Goal: Task Accomplishment & Management: Use online tool/utility

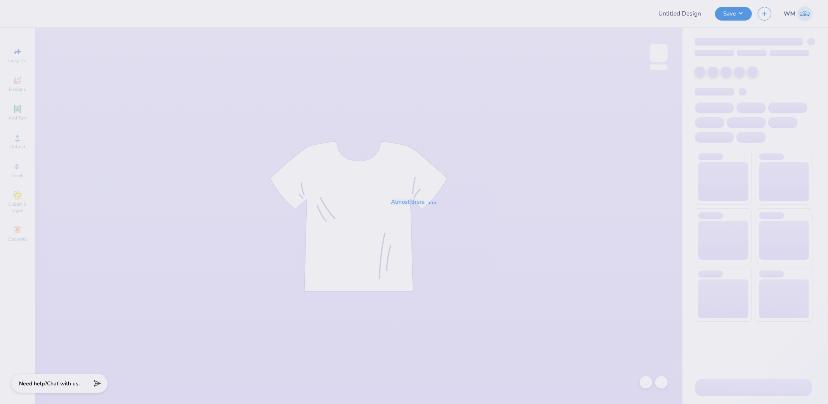
type input "Special Olympics of [GEOGRAPHIC_DATA] [US_STATE]"
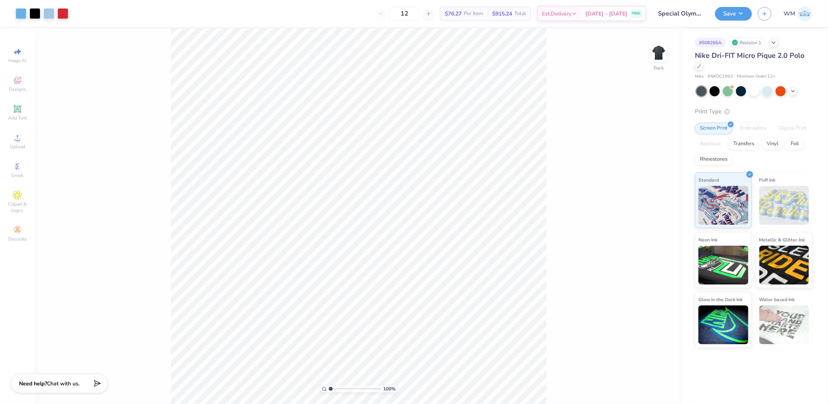
click at [556, 240] on div "100 % Back" at bounding box center [359, 216] width 648 height 376
click at [13, 143] on icon at bounding box center [17, 137] width 9 height 9
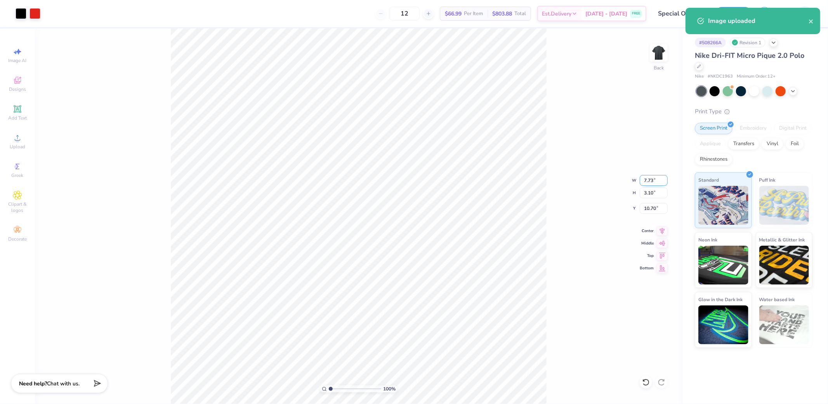
click at [654, 175] on input "7.73" at bounding box center [654, 180] width 28 height 11
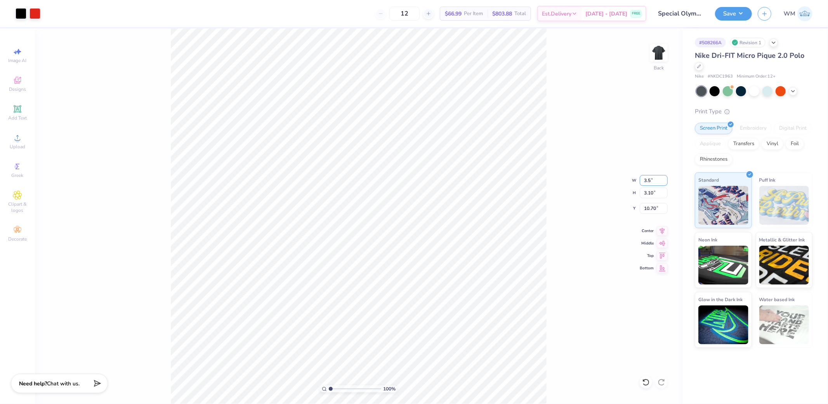
type input "3.50"
type input "1.40"
type input "11.55"
type input "3.00"
click at [340, 386] on input "range" at bounding box center [355, 389] width 52 height 7
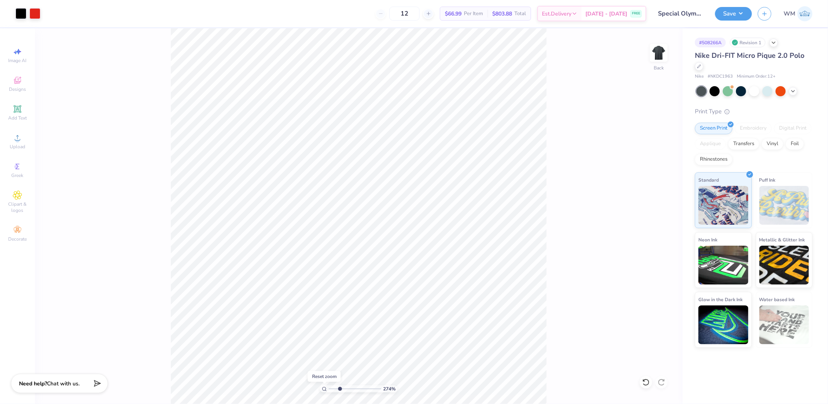
click at [323, 391] on icon at bounding box center [324, 389] width 5 height 5
click at [18, 15] on div at bounding box center [21, 12] width 11 height 11
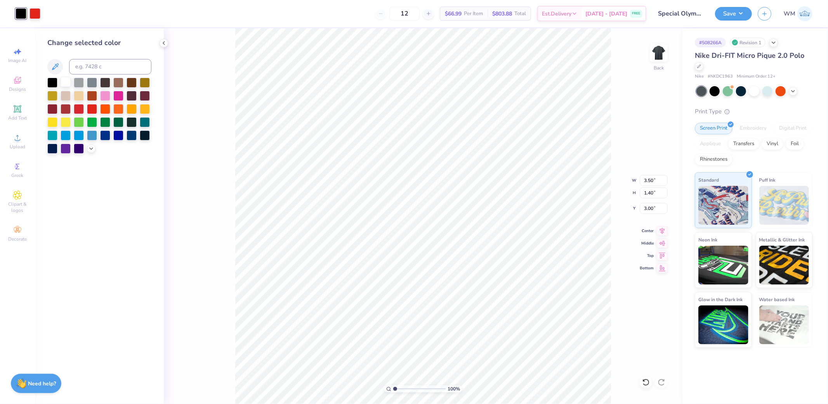
click at [63, 80] on div at bounding box center [66, 82] width 10 height 10
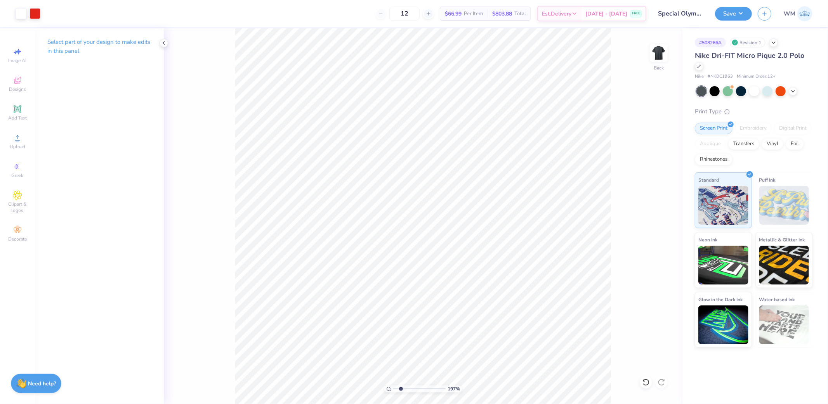
drag, startPoint x: 398, startPoint y: 389, endPoint x: 402, endPoint y: 386, distance: 5.2
click at [401, 389] on input "range" at bounding box center [419, 389] width 52 height 7
click at [389, 388] on icon at bounding box center [388, 389] width 5 height 5
type input "1"
click at [742, 11] on button "Save" at bounding box center [733, 13] width 37 height 14
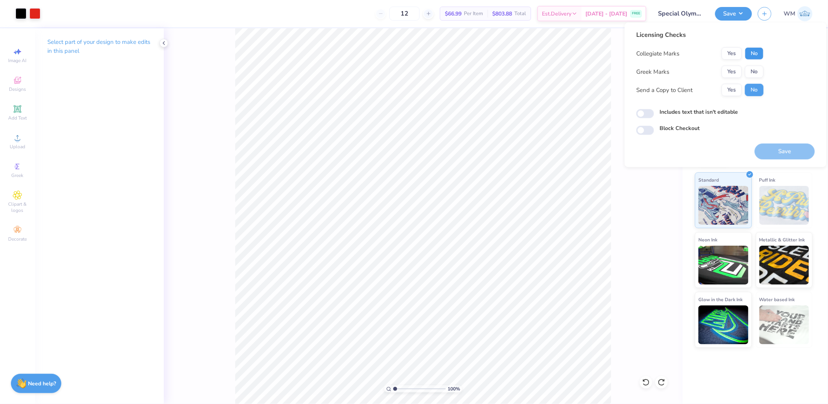
click at [758, 52] on button "No" at bounding box center [754, 53] width 19 height 12
click at [758, 68] on button "No" at bounding box center [754, 72] width 19 height 12
click at [736, 95] on button "Yes" at bounding box center [732, 90] width 20 height 12
click at [649, 113] on input "Includes text that isn't editable" at bounding box center [645, 113] width 18 height 9
checkbox input "true"
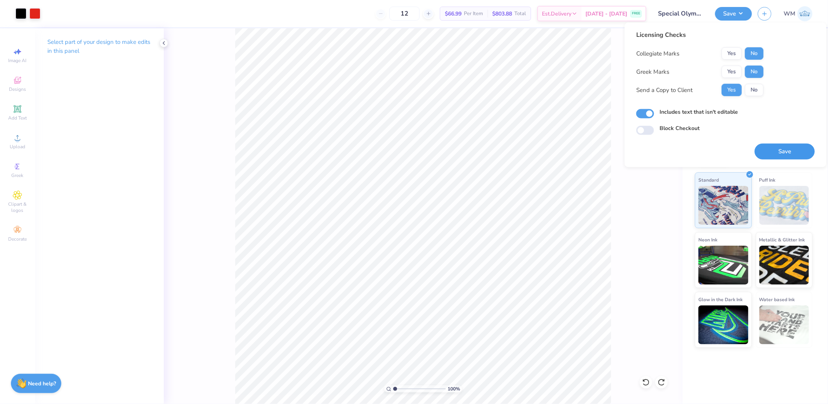
click at [777, 152] on button "Save" at bounding box center [785, 152] width 60 height 16
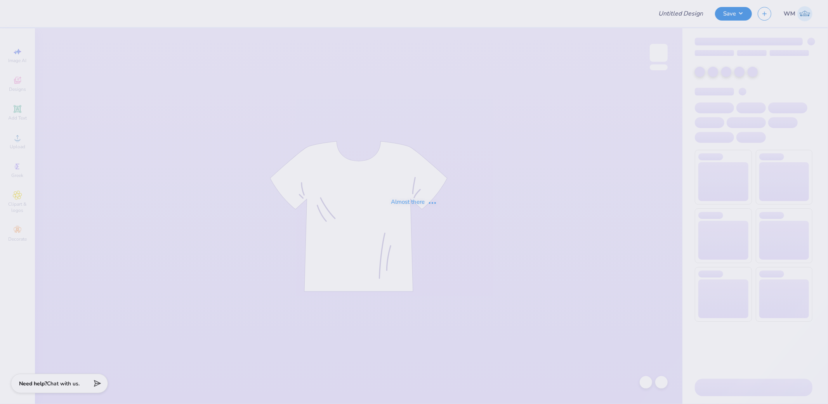
type input "SOC Polo"
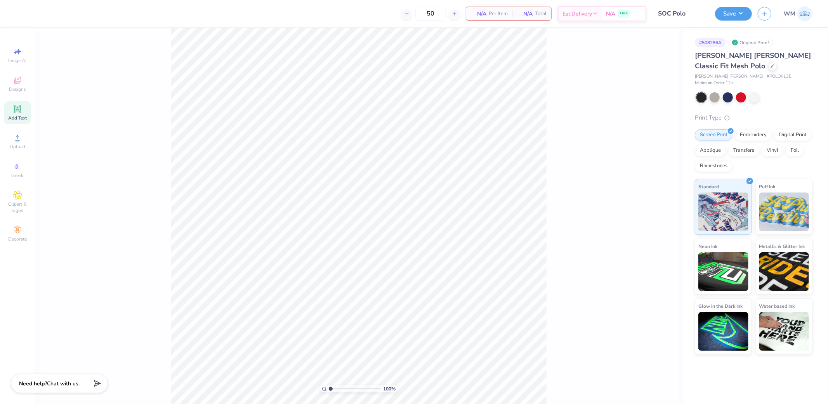
click at [16, 109] on icon at bounding box center [17, 109] width 6 height 6
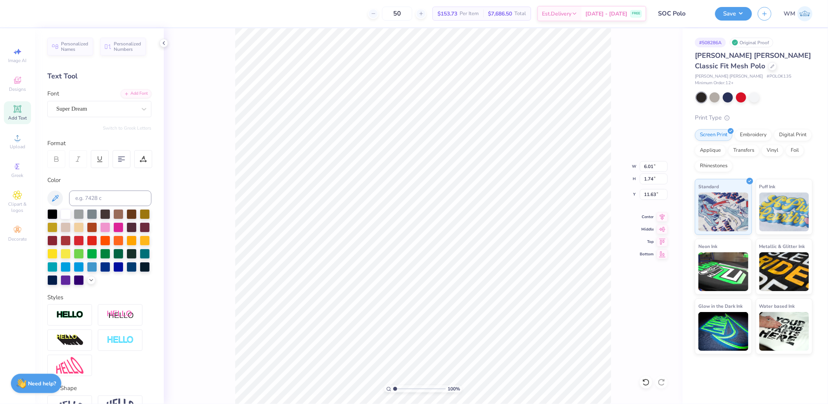
type input "4.61"
click at [21, 143] on icon at bounding box center [17, 137] width 9 height 9
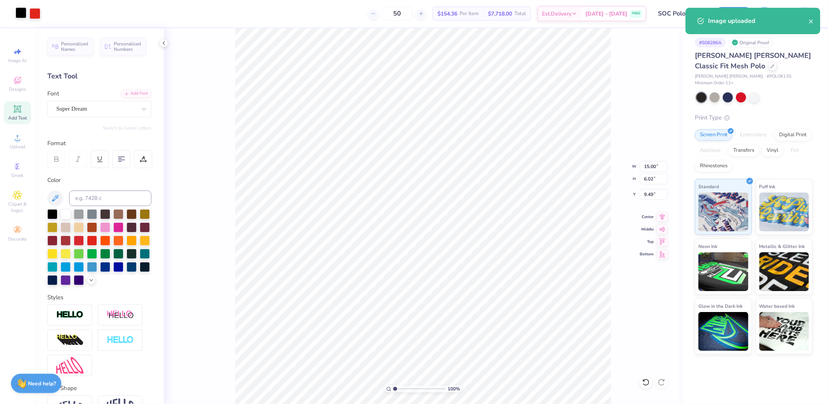
click at [17, 12] on div at bounding box center [21, 12] width 11 height 11
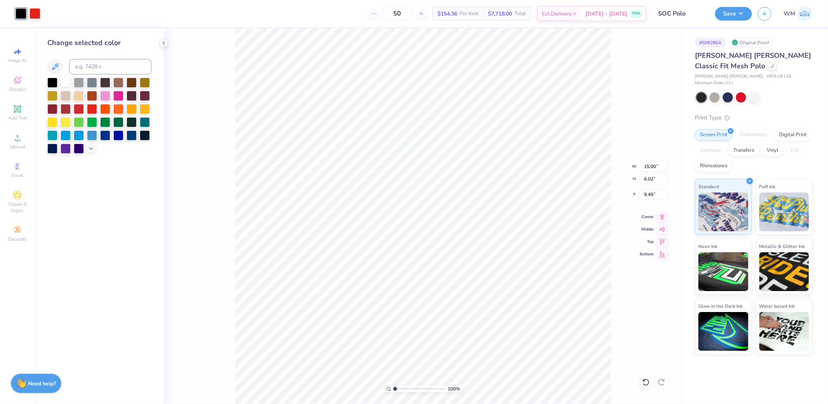
click at [65, 82] on div at bounding box center [66, 82] width 10 height 10
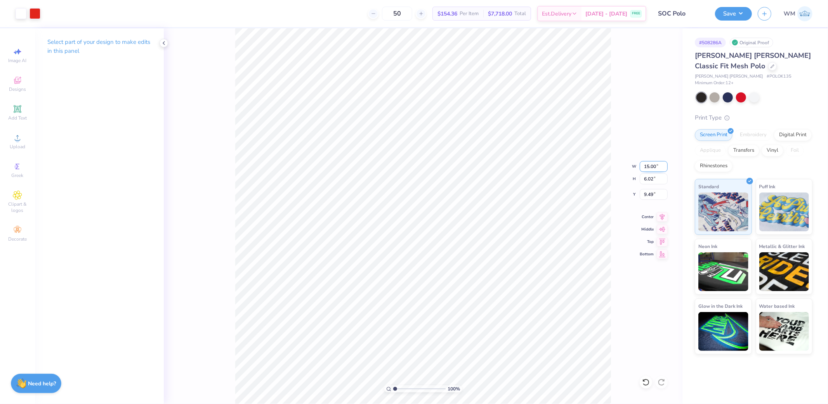
click at [654, 165] on input "15.00" at bounding box center [654, 166] width 28 height 11
type input "3.50"
type input "1.40"
click at [655, 195] on input "11.80" at bounding box center [654, 194] width 28 height 11
type input "3.00"
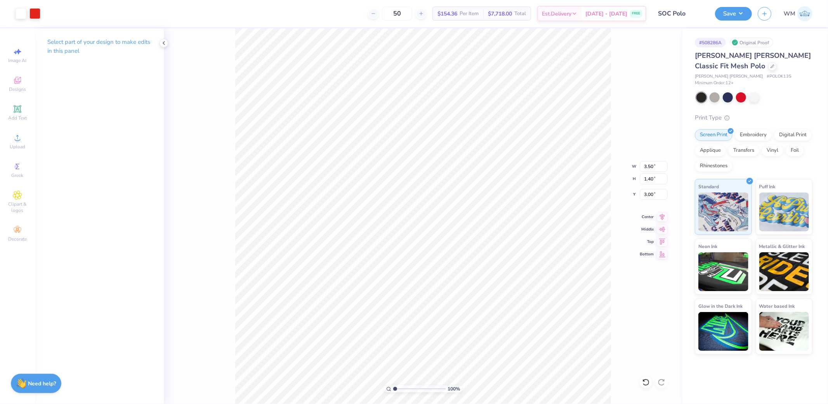
type input "4.35"
click at [652, 196] on input "4.35" at bounding box center [654, 194] width 28 height 11
type input "4.28"
click at [649, 196] on input "4.28" at bounding box center [654, 194] width 28 height 11
type input "3"
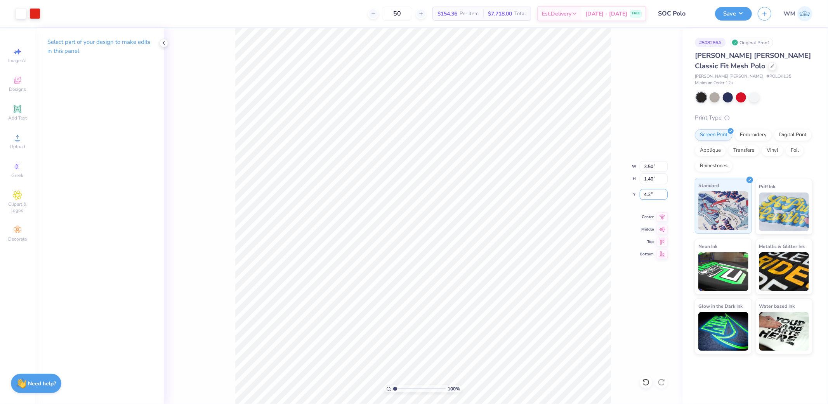
type input "4.30"
type input "4.26"
click at [648, 193] on input "4.26" at bounding box center [654, 194] width 28 height 11
click at [651, 195] on input "4.07" at bounding box center [654, 194] width 28 height 11
type input "4.50"
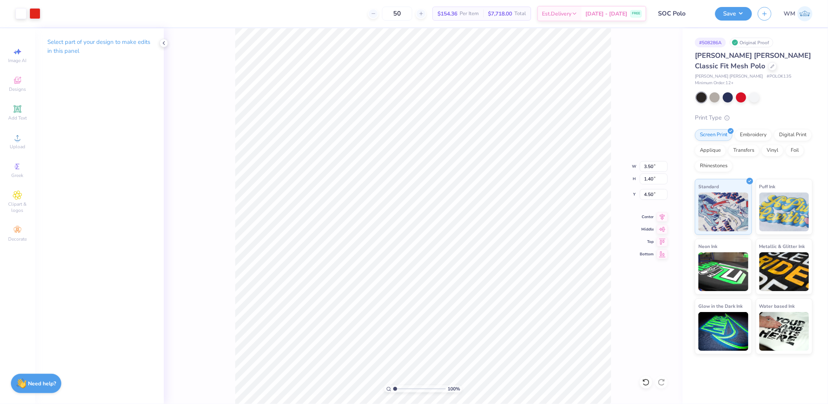
click at [639, 249] on div "100 % W 3.50 3.50 " H 1.40 1.40 " Y 4.50 4.50 " Center Middle Top Bottom" at bounding box center [423, 216] width 519 height 376
click at [652, 194] on input "4.50" at bounding box center [654, 194] width 28 height 11
type input "3.00"
click at [654, 191] on input "4.50" at bounding box center [654, 194] width 28 height 11
type input "4.00"
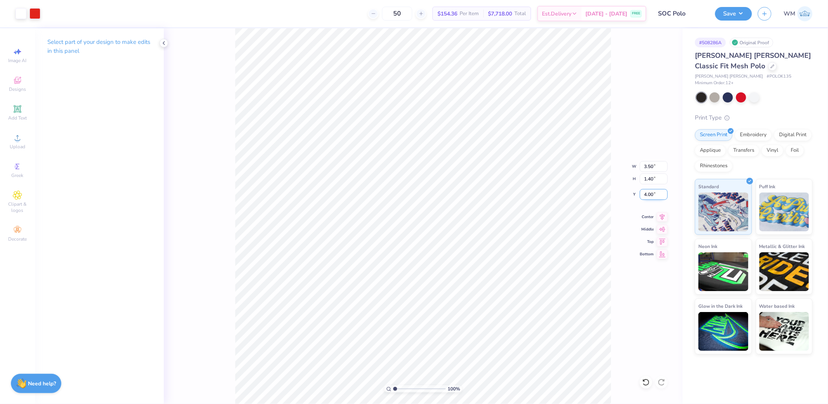
click at [654, 195] on input "4.00" at bounding box center [654, 194] width 28 height 11
click at [652, 194] on input "4.00" at bounding box center [654, 194] width 28 height 11
type input "4.20"
click at [568, 283] on div "100 %" at bounding box center [423, 216] width 519 height 376
click at [743, 9] on button "Save" at bounding box center [733, 13] width 37 height 14
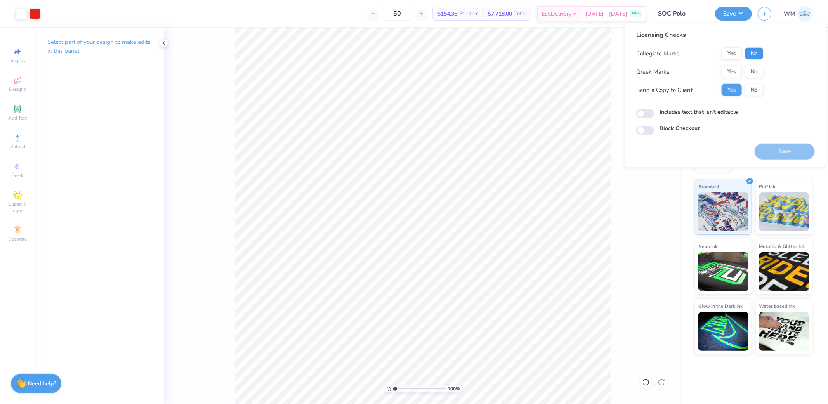
click at [752, 55] on button "No" at bounding box center [754, 53] width 19 height 12
click at [752, 70] on button "No" at bounding box center [754, 72] width 19 height 12
click at [651, 110] on input "Includes text that isn't editable" at bounding box center [645, 113] width 18 height 9
checkbox input "true"
click at [808, 155] on button "Save" at bounding box center [785, 152] width 60 height 16
